Goal: Task Accomplishment & Management: Manage account settings

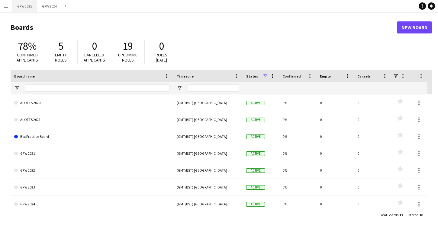
click at [26, 8] on button "GFW 2025 Close" at bounding box center [24, 6] width 25 height 12
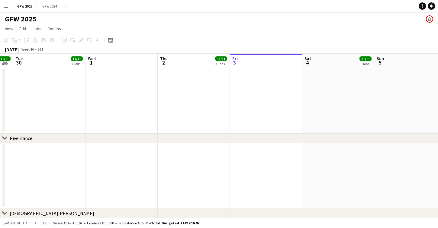
scroll to position [0, 130]
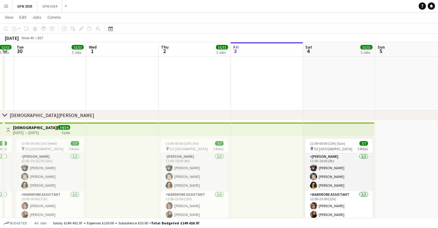
click at [173, 115] on div "chevron-right [DEMOGRAPHIC_DATA][PERSON_NAME]" at bounding box center [219, 115] width 438 height 10
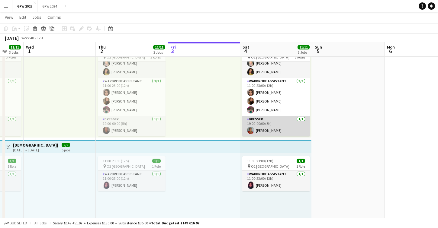
scroll to position [0, 200]
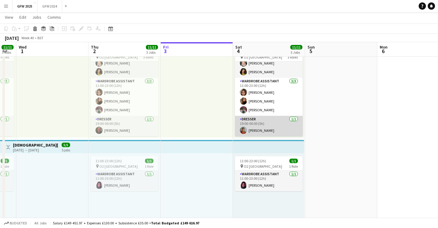
click at [273, 126] on app-card-role "Dresser [DATE] 19:00-00:00 (5h) [PERSON_NAME]" at bounding box center [269, 126] width 68 height 21
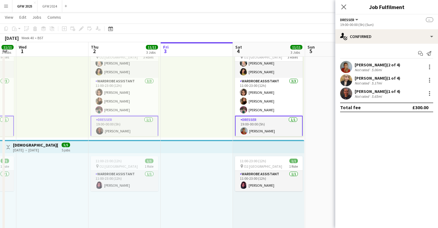
click at [272, 129] on app-card-role "Dresser [DATE] 19:00-00:00 (5h) [PERSON_NAME]" at bounding box center [269, 127] width 68 height 22
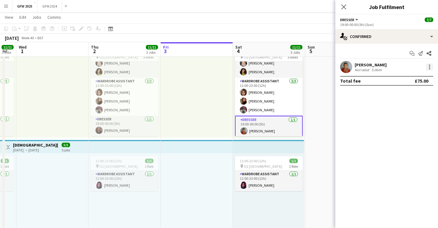
click at [428, 66] on div at bounding box center [429, 66] width 7 height 7
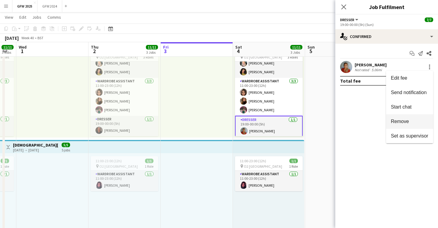
click at [410, 120] on span "Remove" at bounding box center [409, 121] width 37 height 5
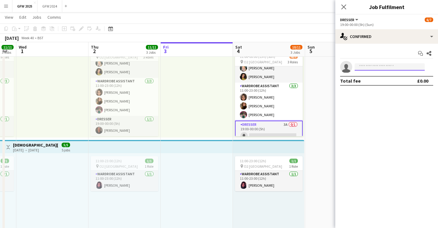
click at [384, 67] on input at bounding box center [389, 66] width 70 height 7
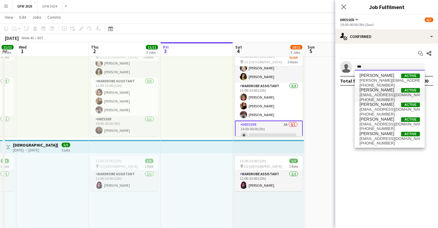
type input "***"
click at [380, 92] on span "[PERSON_NAME]" at bounding box center [376, 90] width 35 height 5
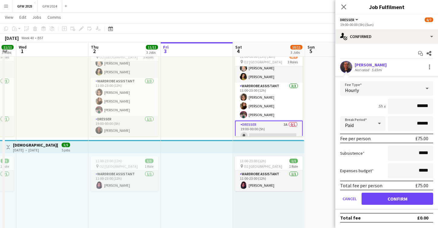
click at [392, 199] on button "Confirm" at bounding box center [397, 199] width 72 height 12
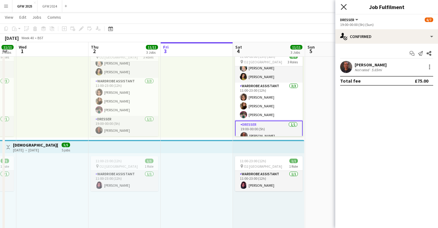
click at [341, 6] on icon "Close pop-in" at bounding box center [343, 7] width 6 height 6
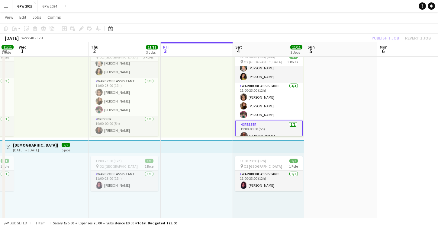
click at [318, 95] on app-date-cell at bounding box center [341, 189] width 72 height 322
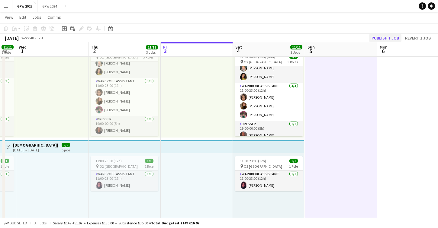
click at [381, 38] on button "Publish 1 job" at bounding box center [385, 38] width 32 height 8
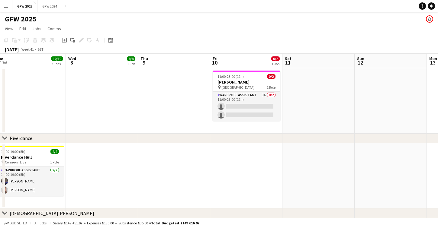
scroll to position [0, 223]
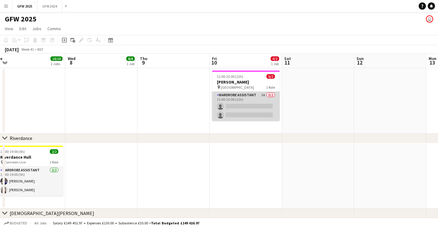
click at [254, 112] on app-card-role "Wardrobe Assistant 3A 0/2 11:00-23:00 (12h) single-neutral-actions single-neutr…" at bounding box center [246, 106] width 68 height 29
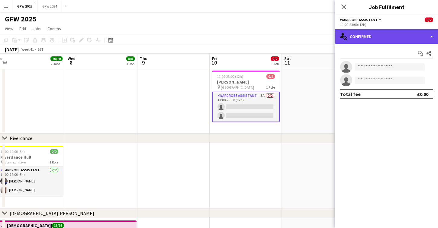
click at [383, 39] on div "single-neutral-actions-check-2 Confirmed" at bounding box center [386, 36] width 103 height 14
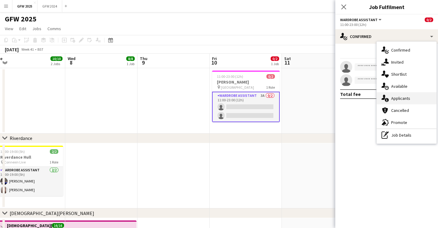
click at [394, 99] on span "Applicants" at bounding box center [400, 98] width 19 height 5
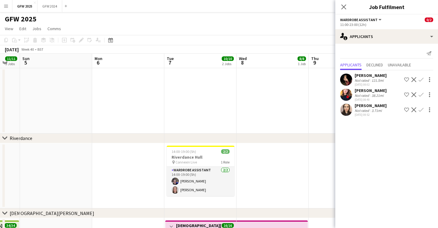
scroll to position [0, 122]
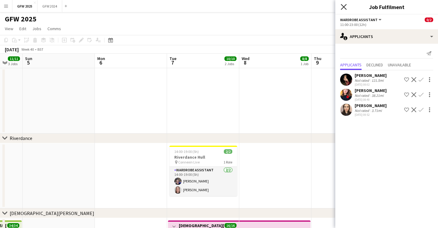
click at [343, 5] on icon "Close pop-in" at bounding box center [343, 7] width 6 height 6
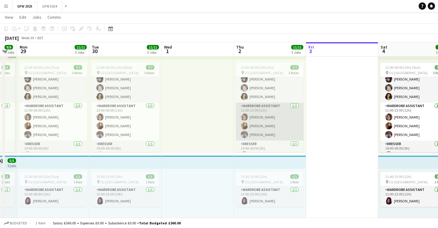
scroll to position [15, 0]
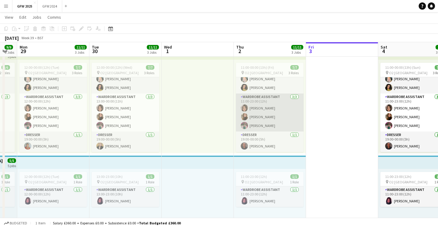
click at [278, 121] on app-card-role "Wardrobe Assistant [DATE] 11:00-23:00 (12h) [PERSON_NAME] [PERSON_NAME] [PERSON…" at bounding box center [270, 113] width 68 height 38
